Goal: Check status

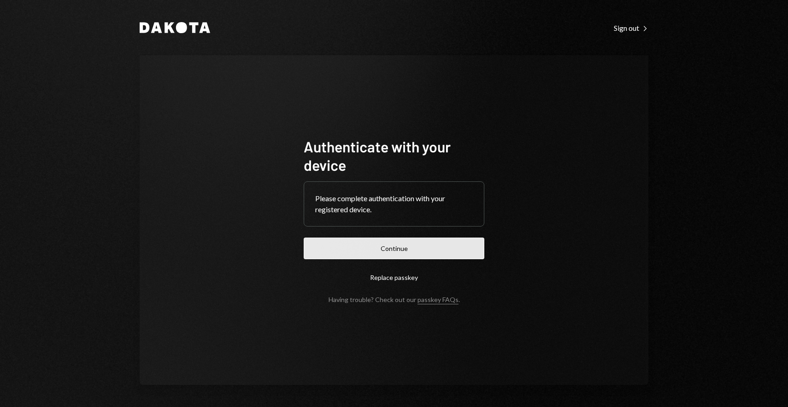
click at [406, 246] on button "Continue" at bounding box center [394, 249] width 181 height 22
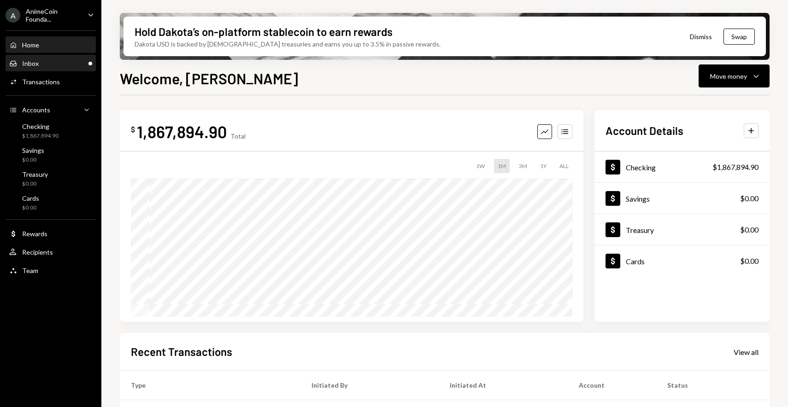
click at [64, 64] on div "Inbox Inbox" at bounding box center [50, 63] width 83 height 8
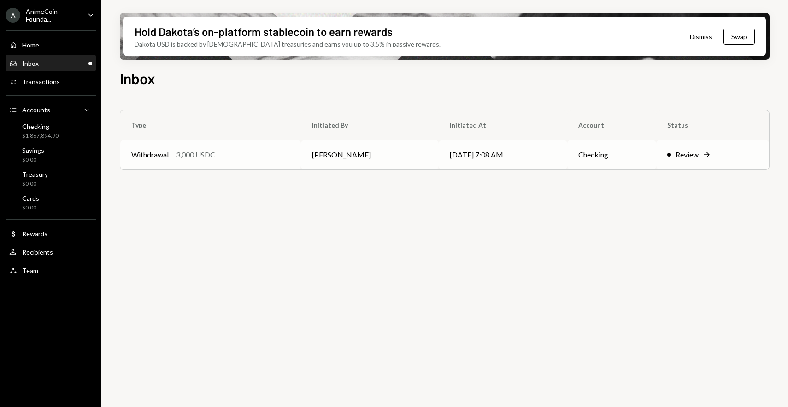
click at [262, 149] on td "Withdrawal 3,000 USDC" at bounding box center [210, 154] width 181 height 29
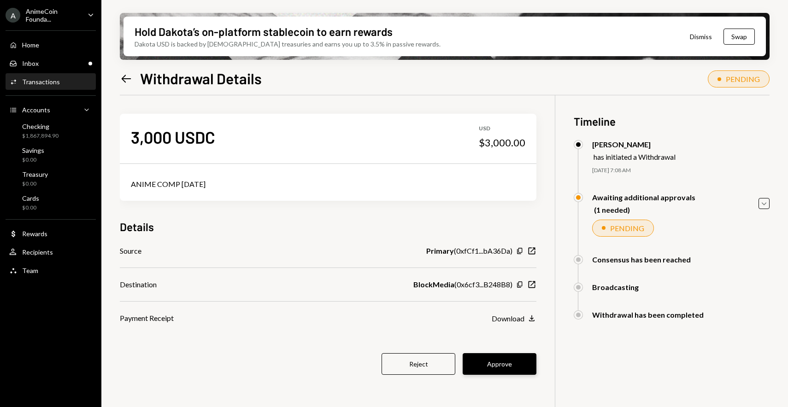
click at [497, 358] on button "Approve" at bounding box center [500, 364] width 74 height 22
